Goal: Navigation & Orientation: Find specific page/section

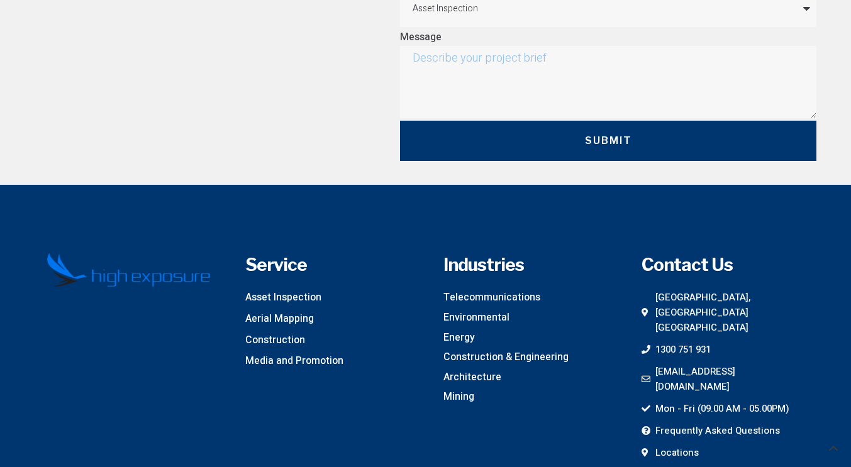
scroll to position [5585, 0]
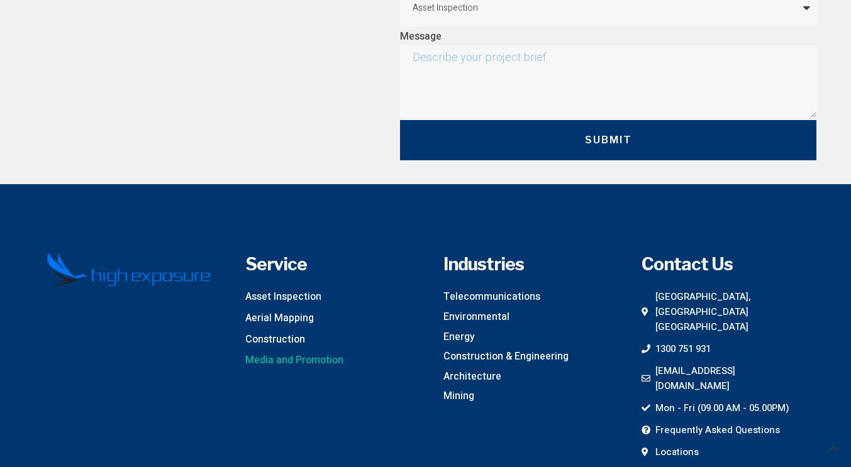
click at [284, 353] on span "Media and Promotion" at bounding box center [294, 361] width 98 height 16
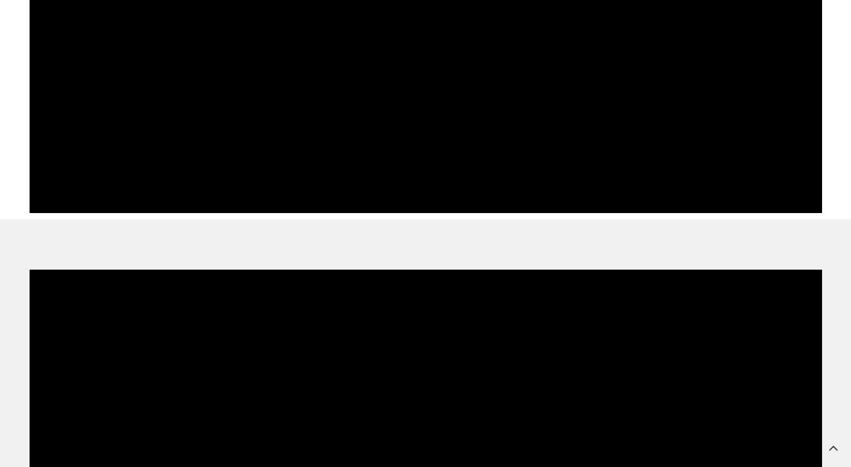
scroll to position [2431, 0]
